Goal: Check status: Check status

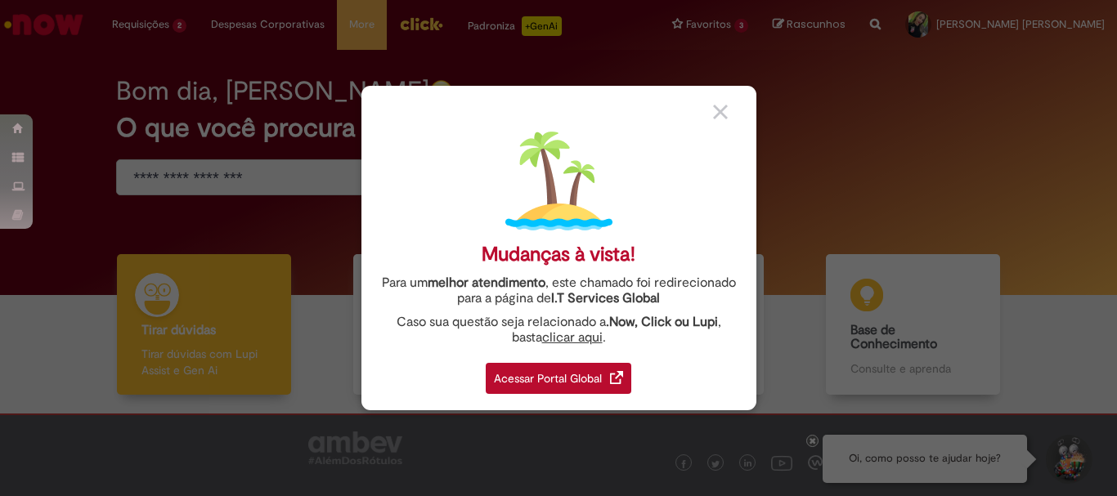
click at [580, 384] on div "Acessar Portal Global" at bounding box center [558, 378] width 145 height 31
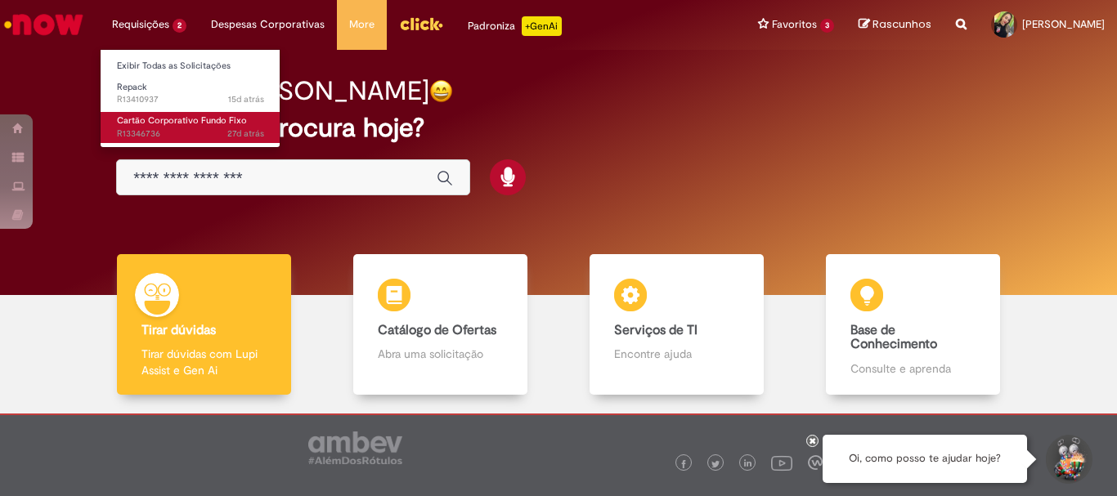
click at [142, 135] on span "27d atrás 27 dias atrás R13346736" at bounding box center [190, 134] width 147 height 13
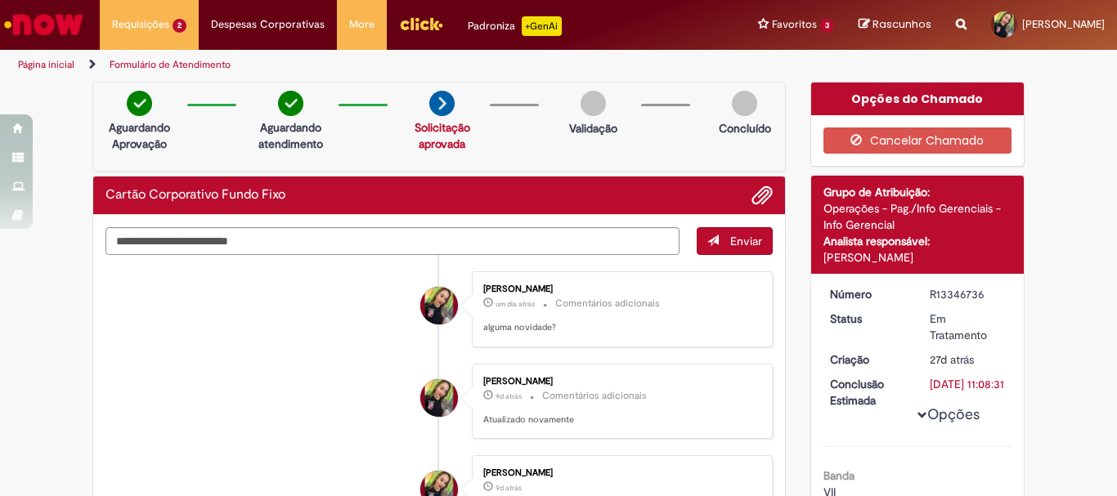
scroll to position [82, 0]
